Goal: Find specific page/section: Find specific page/section

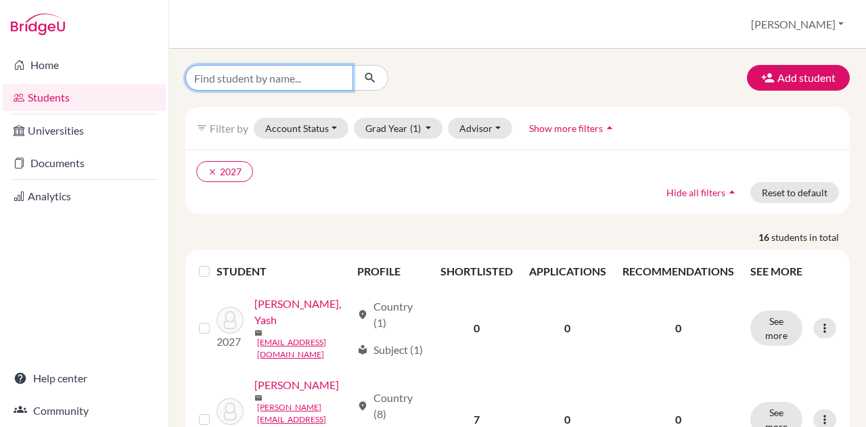
click at [252, 83] on input "Find student by name..." at bounding box center [269, 78] width 168 height 26
type input "[PERSON_NAME]"
click button "submit" at bounding box center [371, 78] width 36 height 26
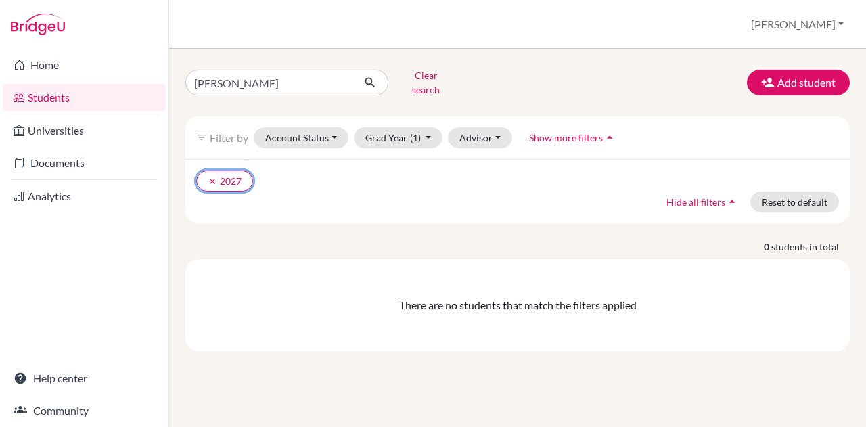
click at [214, 177] on icon "clear" at bounding box center [212, 181] width 9 height 9
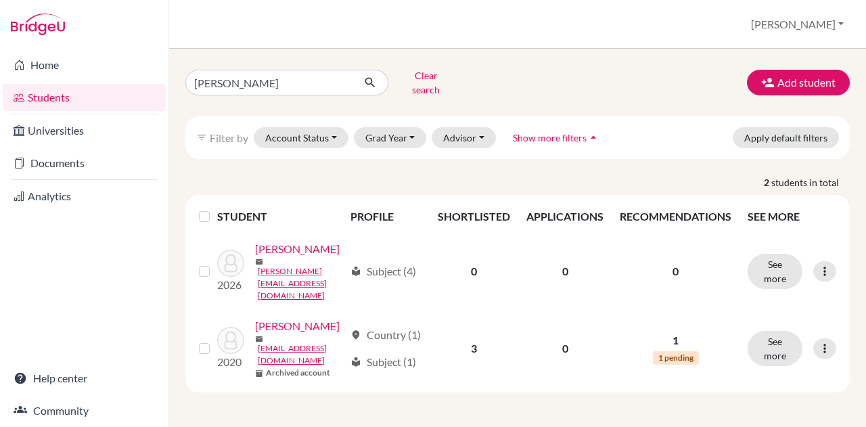
click at [255, 257] on link "[PERSON_NAME]" at bounding box center [297, 249] width 85 height 16
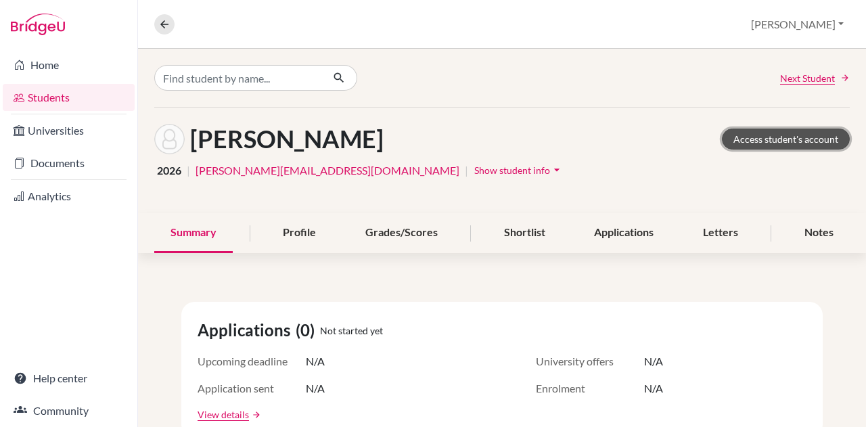
click at [770, 137] on link "Access student's account" at bounding box center [786, 139] width 128 height 21
